Goal: Task Accomplishment & Management: Manage account settings

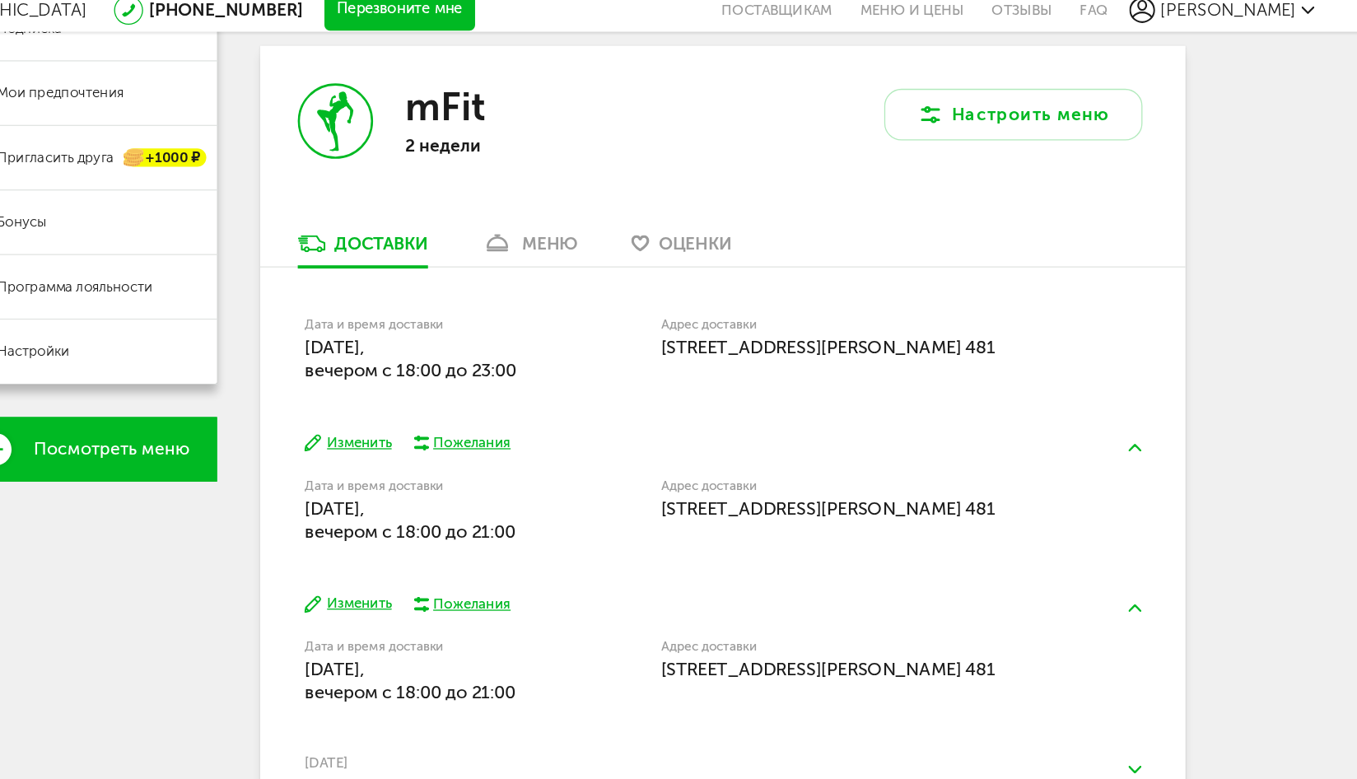
scroll to position [315, 0]
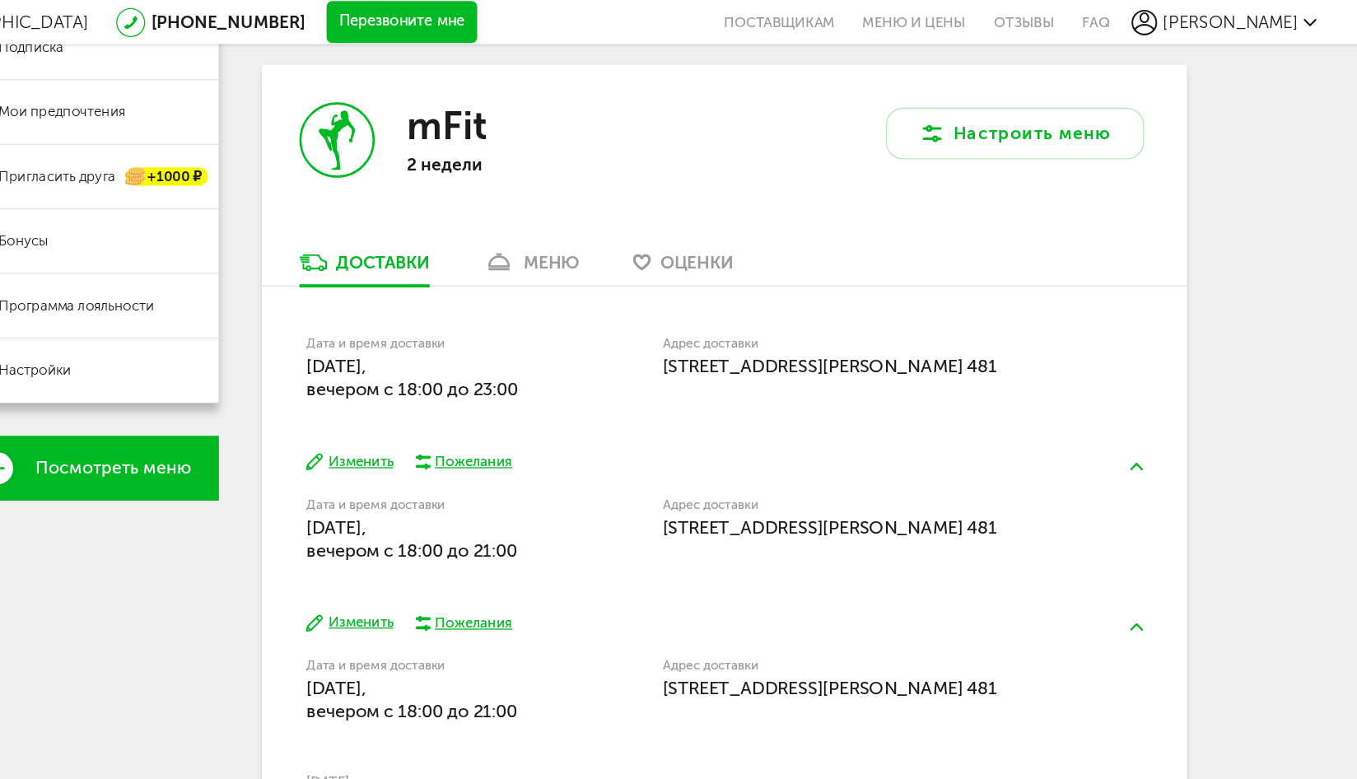
click at [668, 188] on div "mFit 2 недели" at bounding box center [625, 120] width 354 height 142
click at [663, 198] on div "меню" at bounding box center [669, 201] width 43 height 16
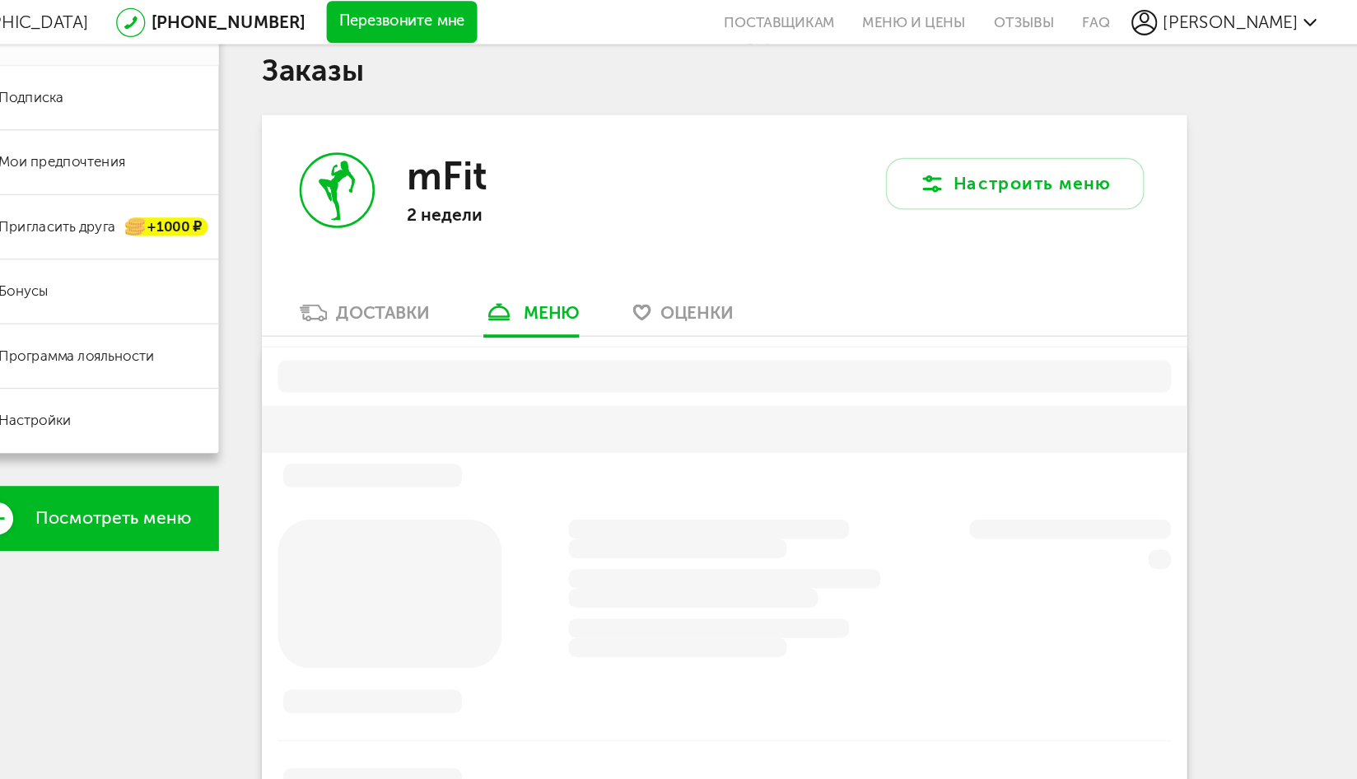
scroll to position [275, 0]
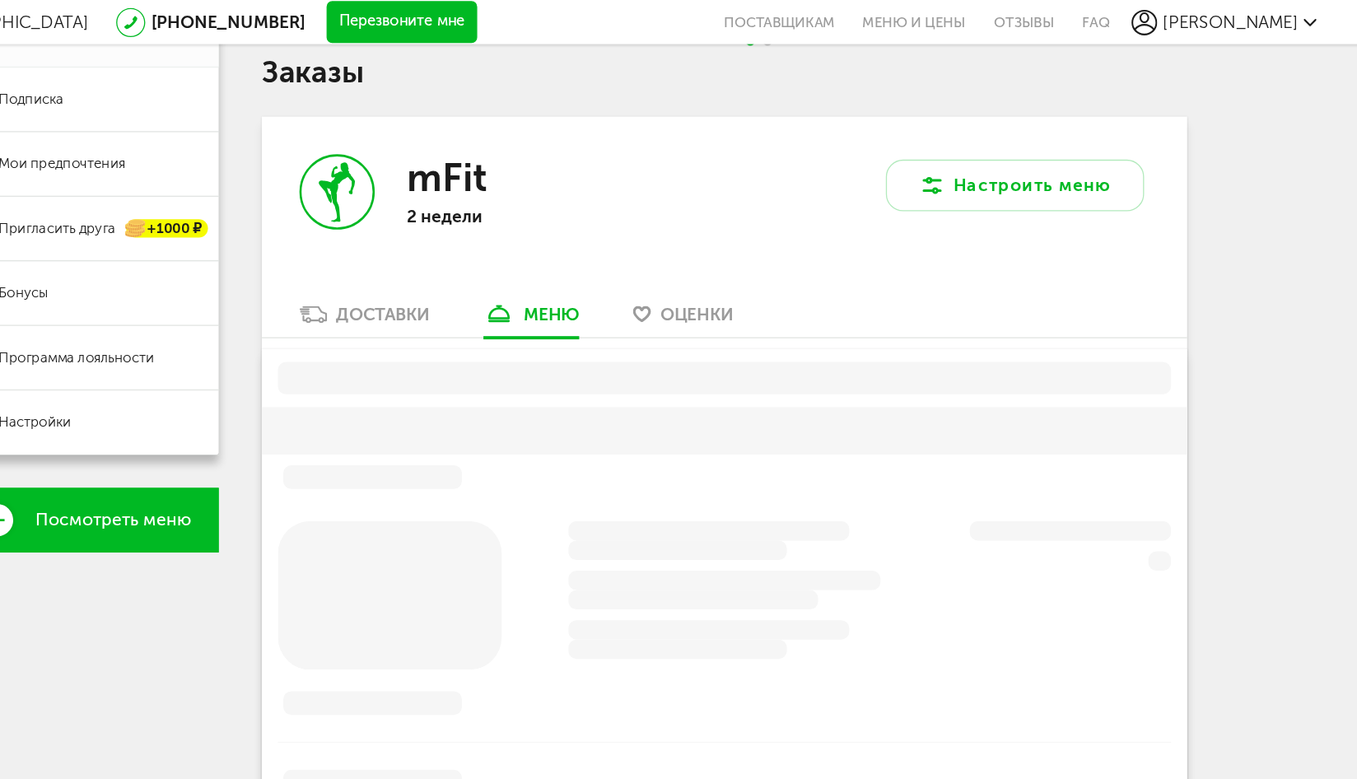
click at [645, 261] on div "mFit 2 недели Настроить меню Доставки меню Оценки" at bounding box center [802, 572] width 708 height 966
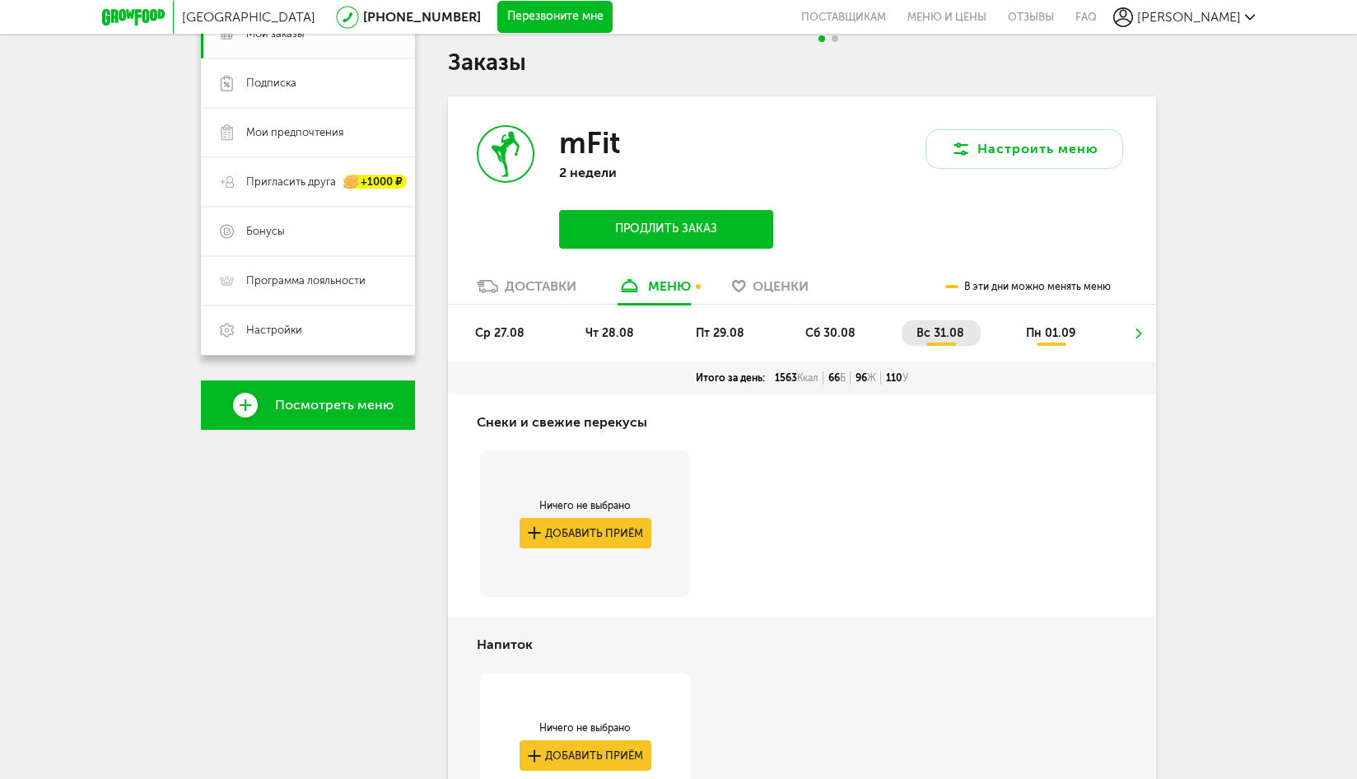
scroll to position [264, 0]
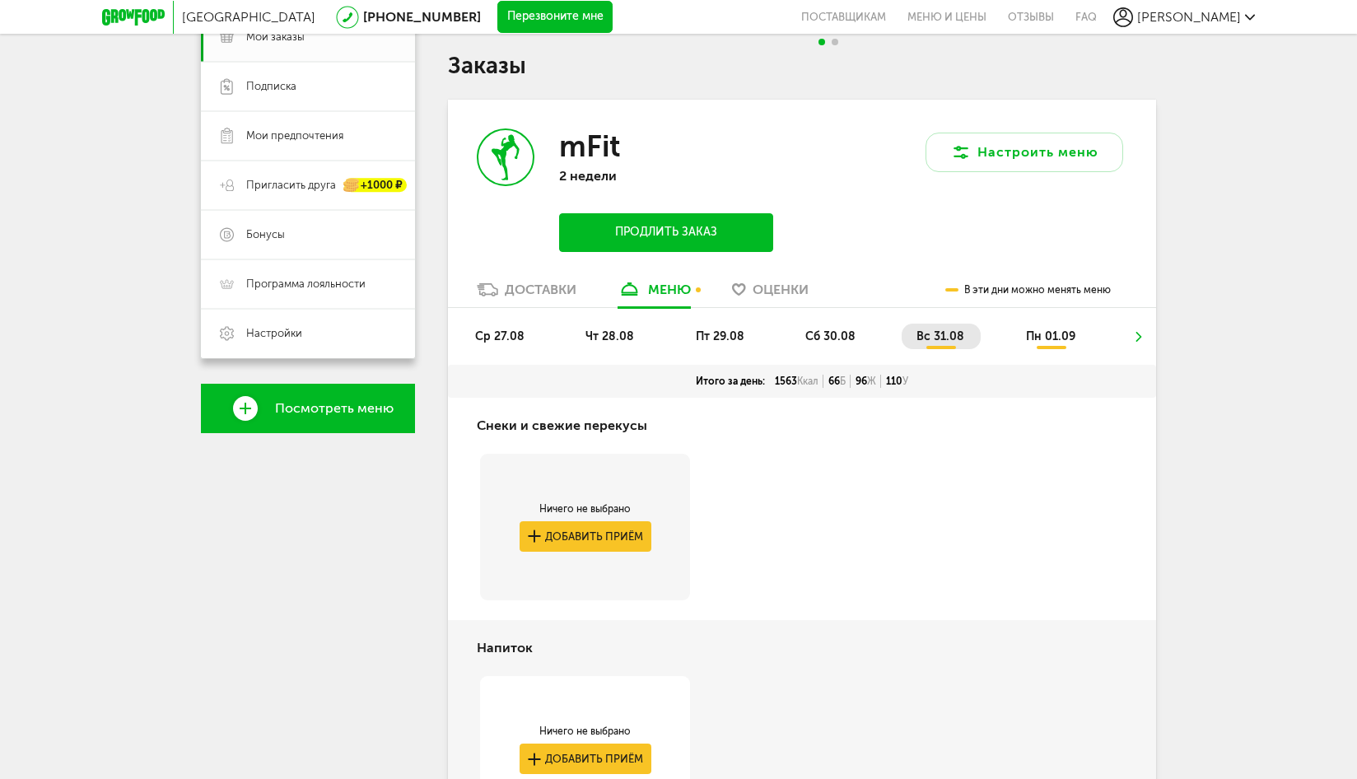
click at [509, 334] on span "ср 27.08" at bounding box center [499, 336] width 49 height 14
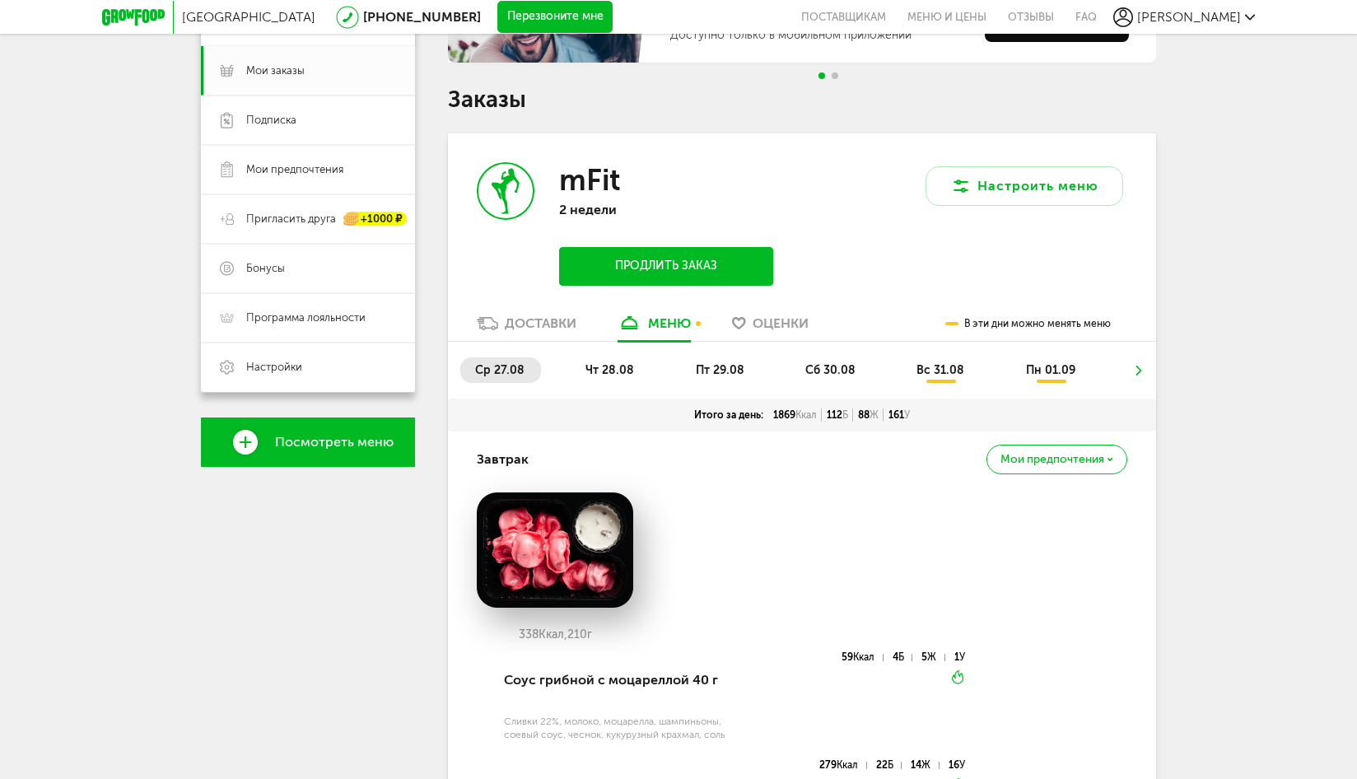
scroll to position [0, 0]
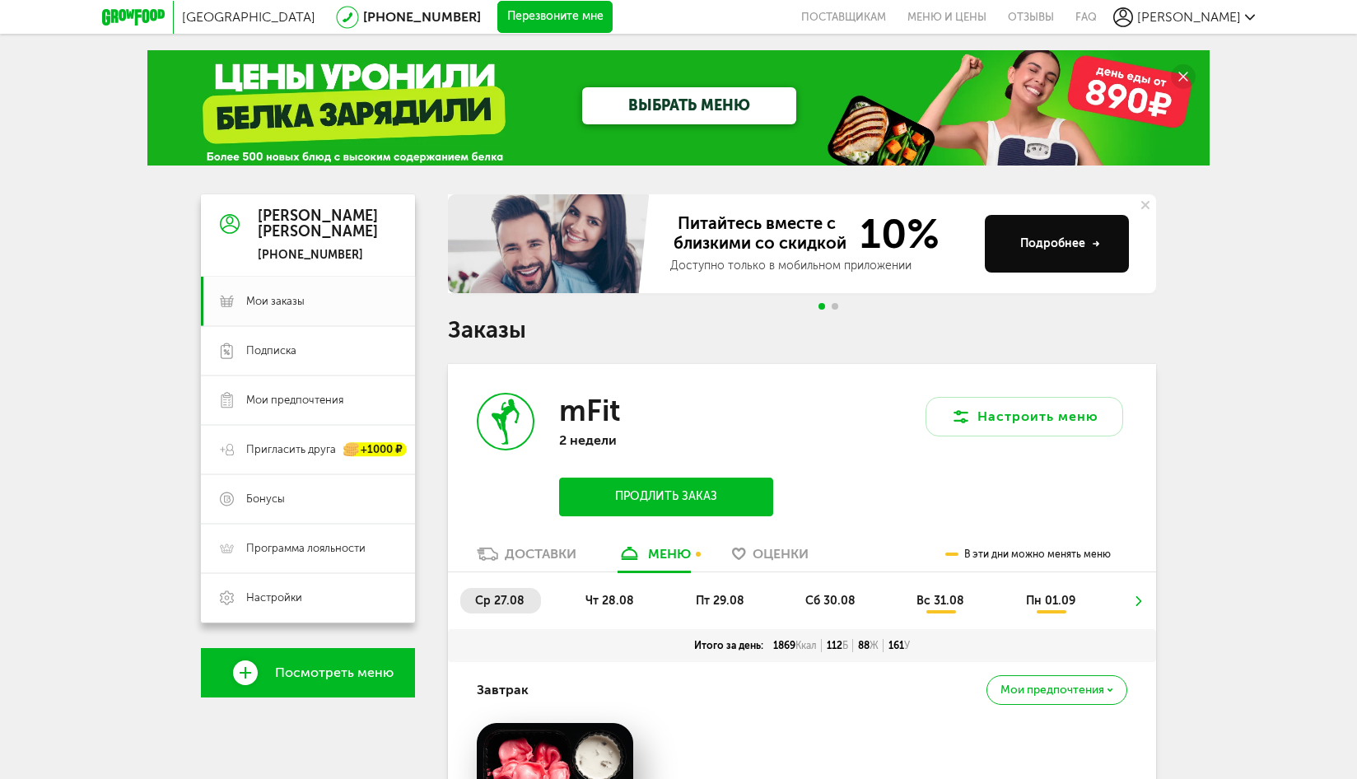
click at [591, 600] on span "чт 28.08" at bounding box center [610, 601] width 49 height 14
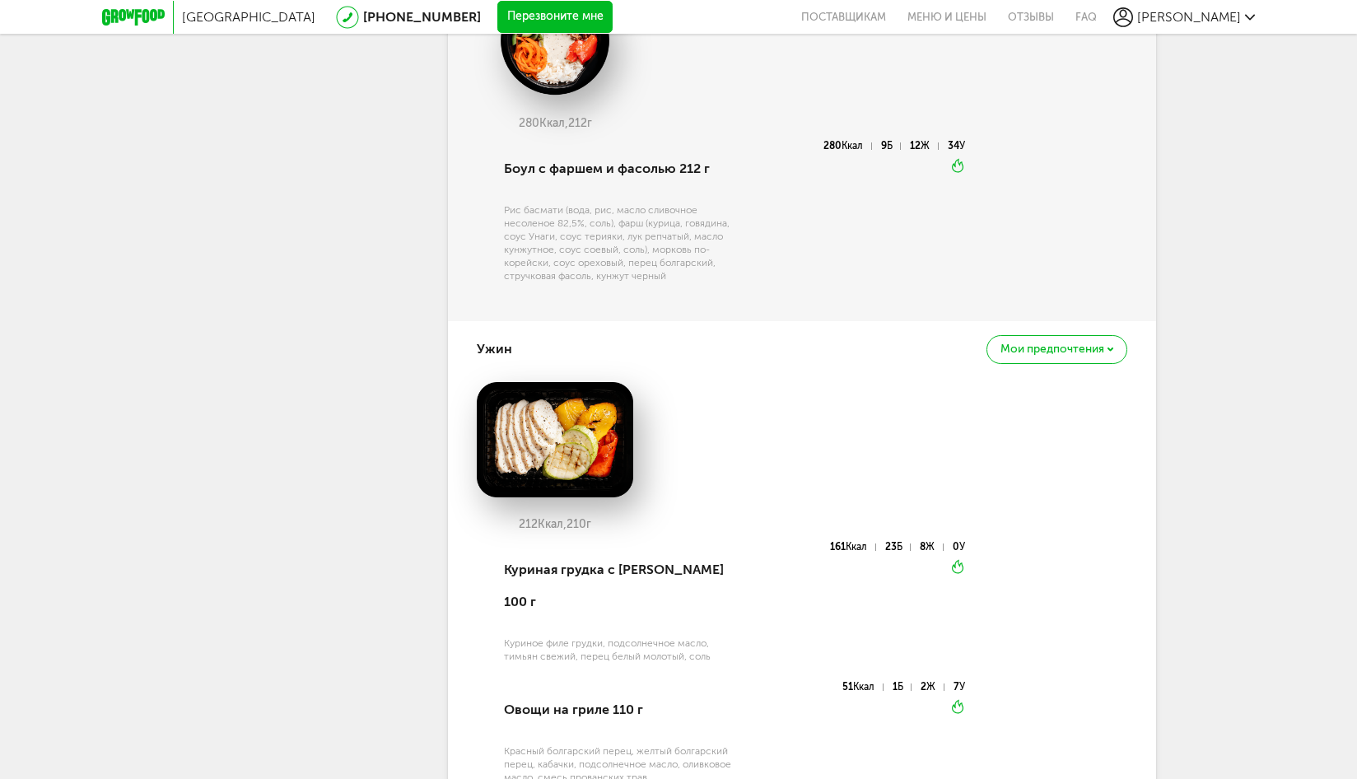
scroll to position [2556, 0]
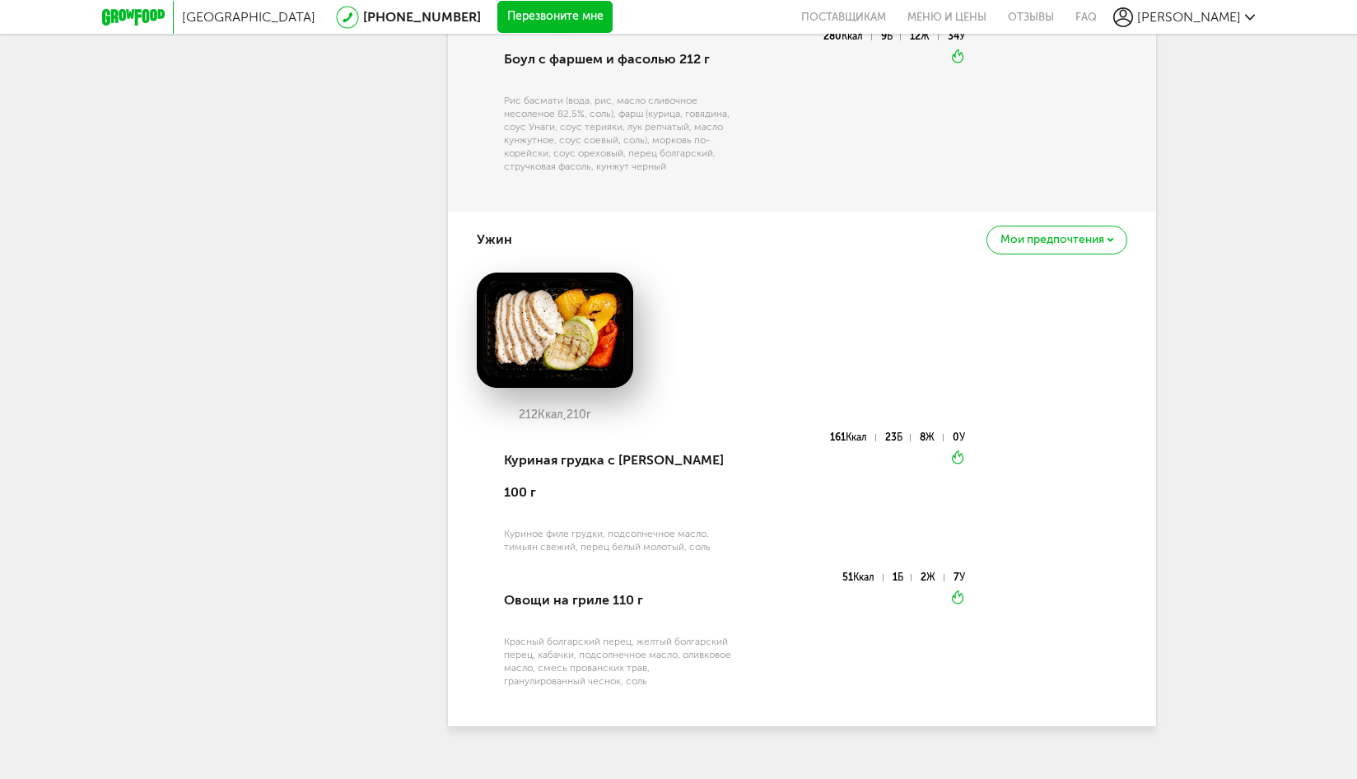
click at [591, 598] on div "Овощи на гриле 110 г Красный болгарский перец, желтый болгарский перец, кабачки…" at bounding box center [616, 639] width 232 height 134
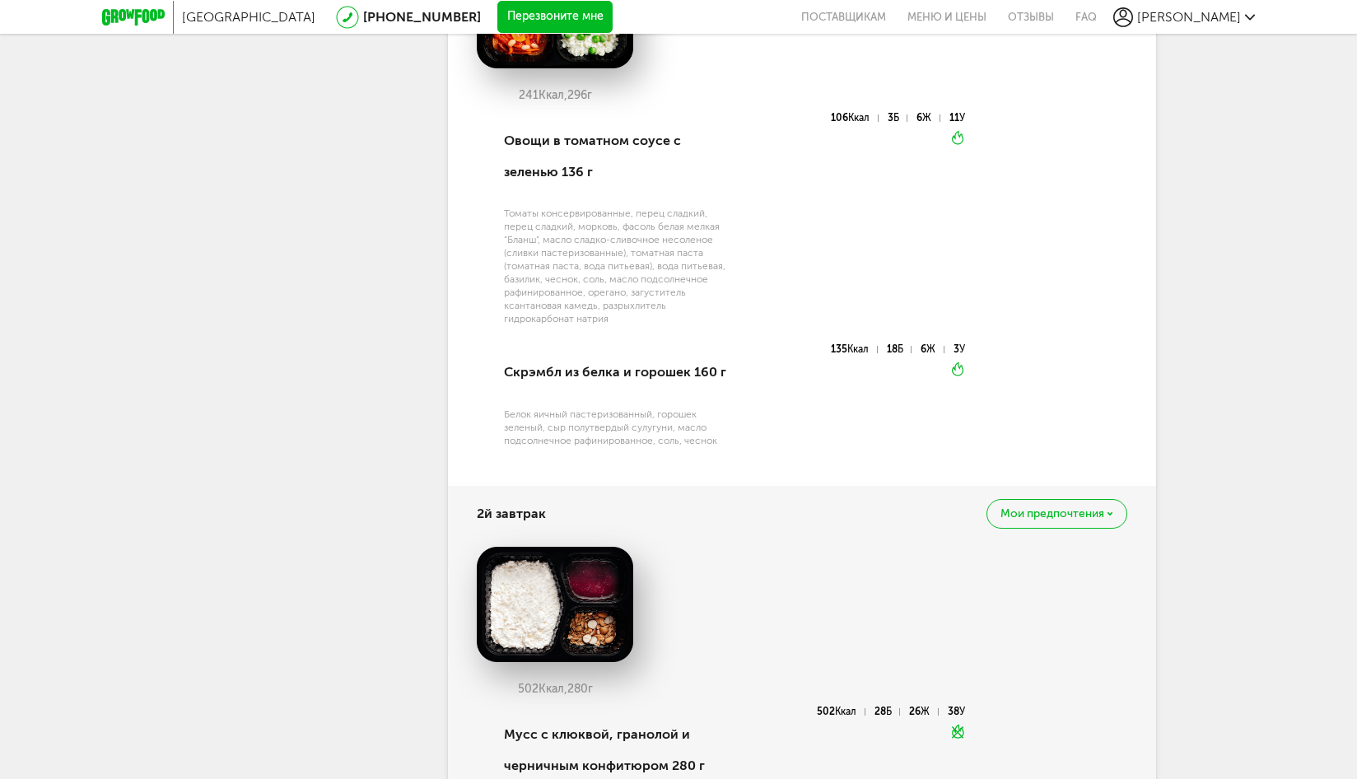
scroll to position [0, 0]
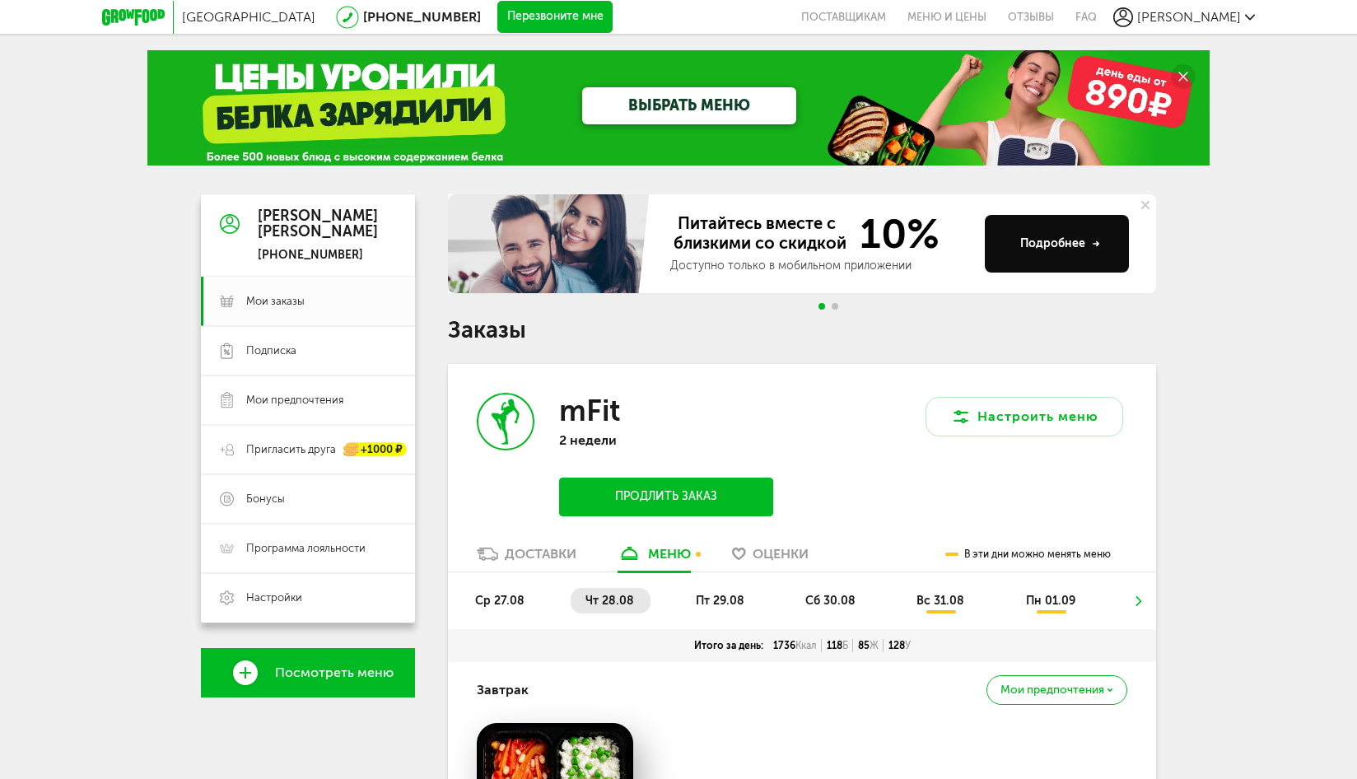
click at [516, 596] on span "ср 27.08" at bounding box center [499, 601] width 49 height 14
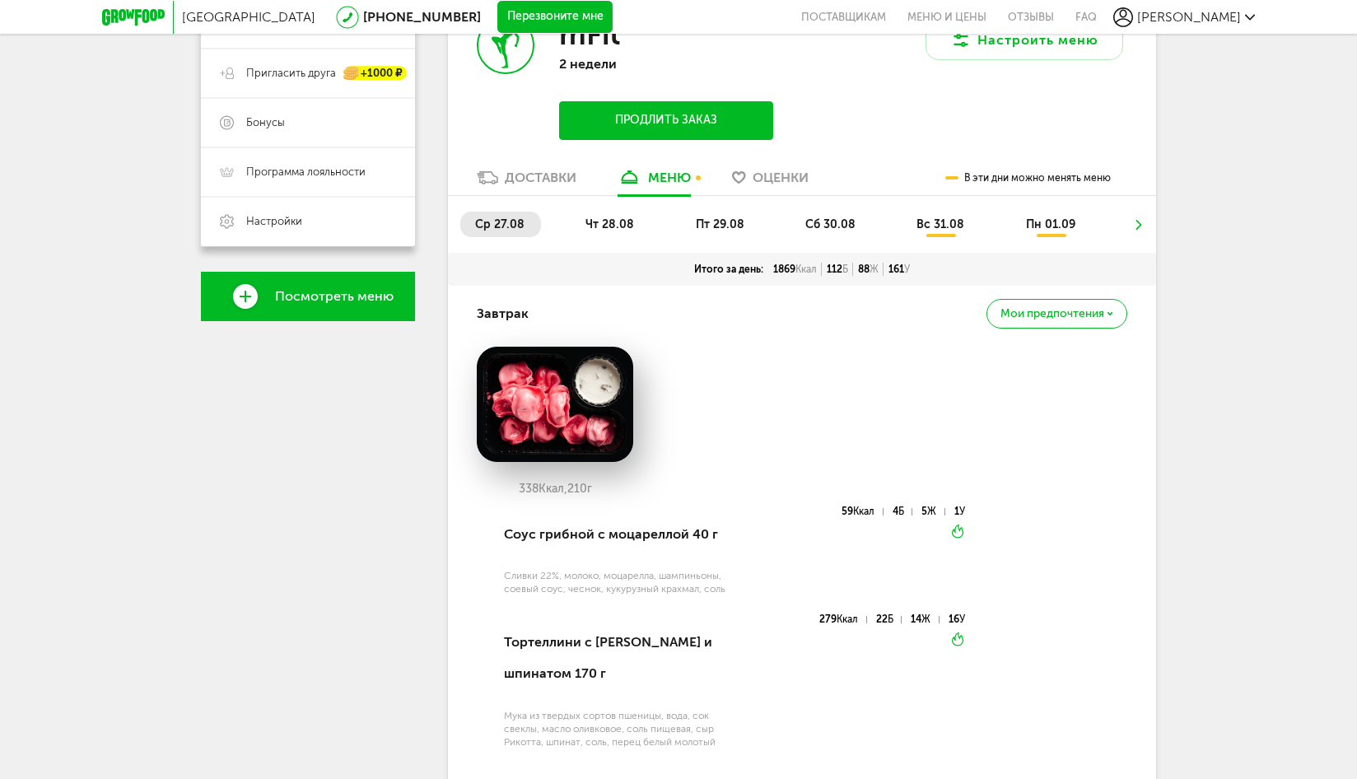
scroll to position [379, 0]
